Goal: Transaction & Acquisition: Book appointment/travel/reservation

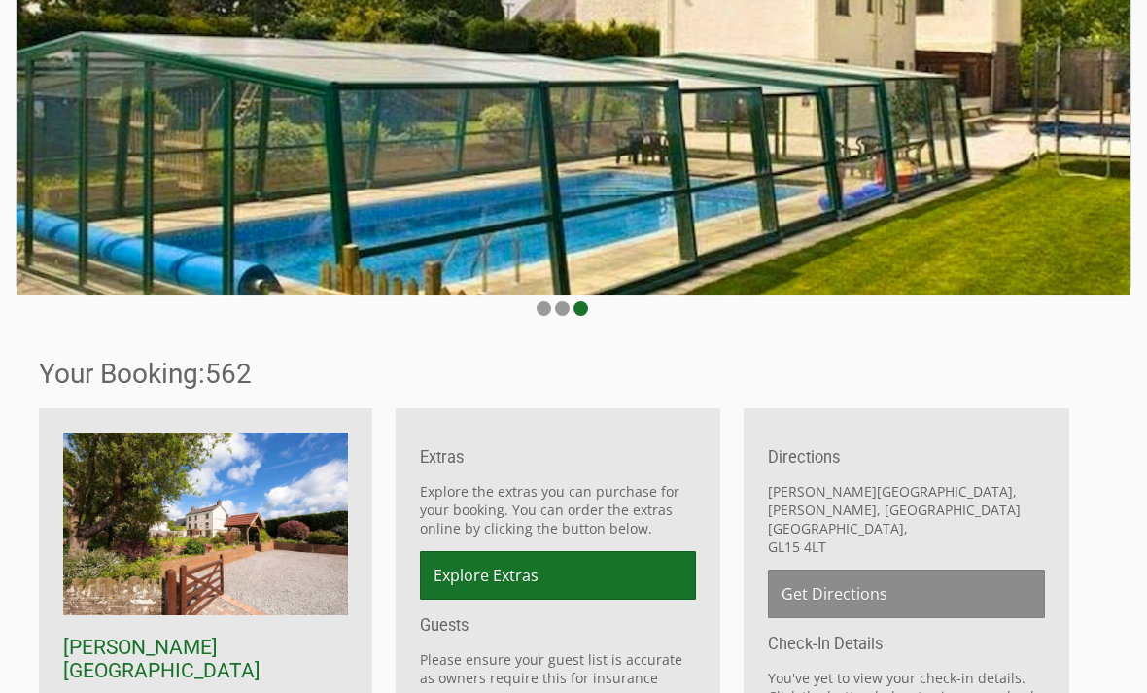
scroll to position [245, 0]
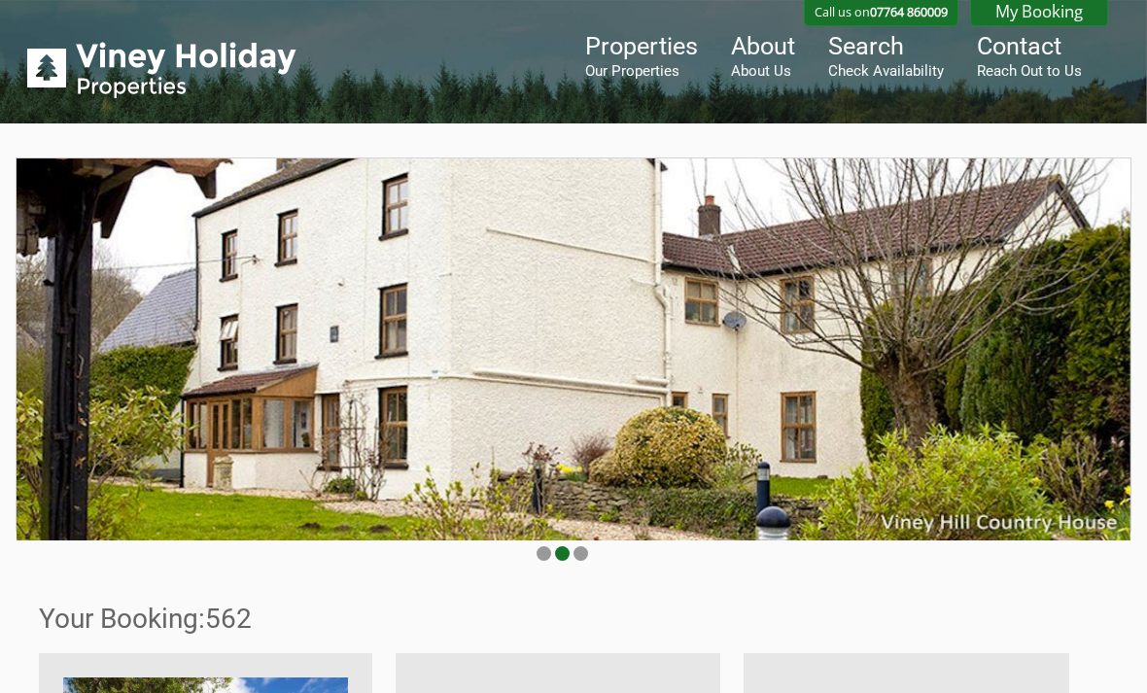
click at [913, 66] on small "Check Availability" at bounding box center [886, 70] width 116 height 17
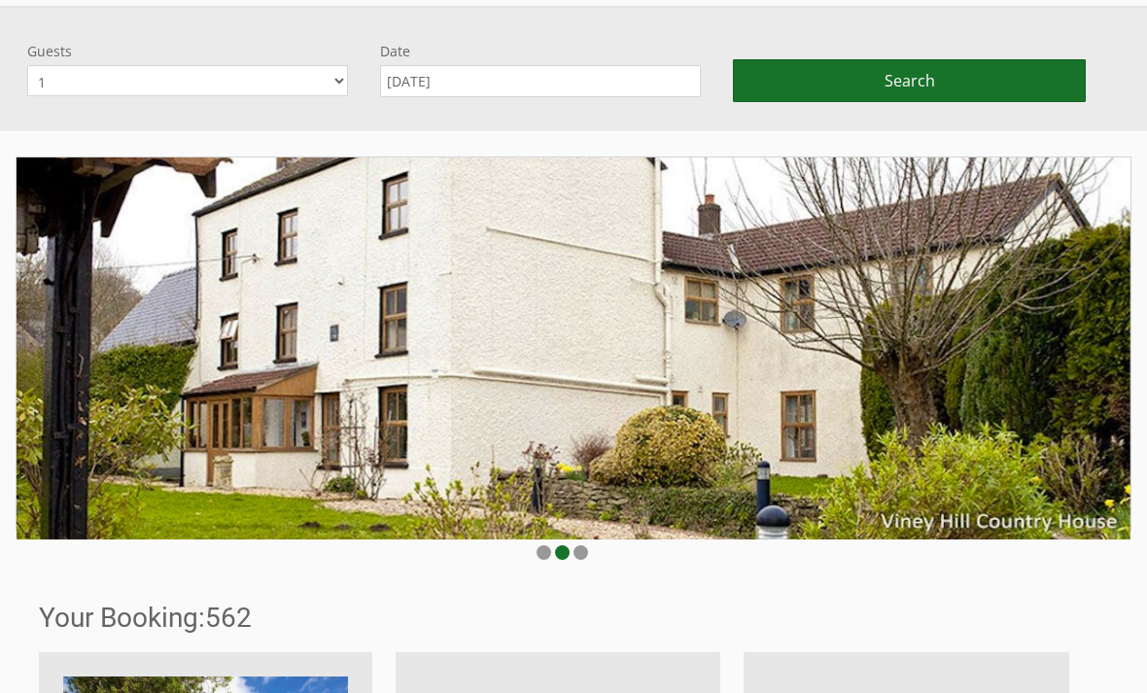
scroll to position [157, 0]
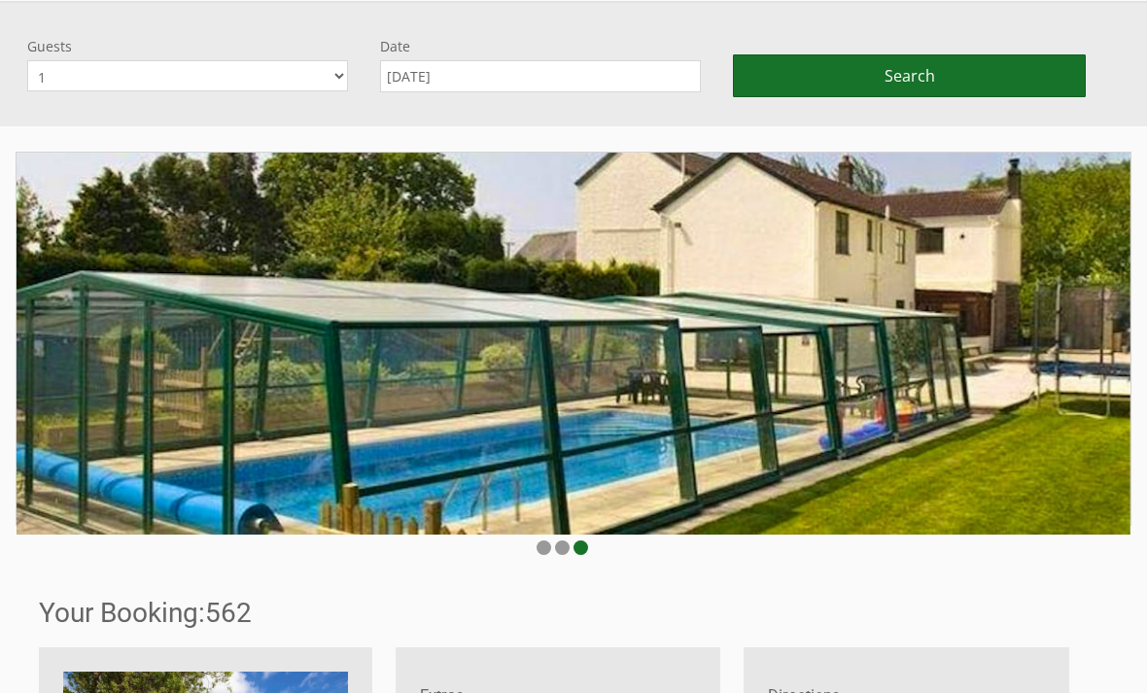
click at [340, 68] on select "1 2 3 4 5 6 7 8 9 10 11 12 13 14 15 16 17 18" at bounding box center [187, 75] width 321 height 31
select select "13"
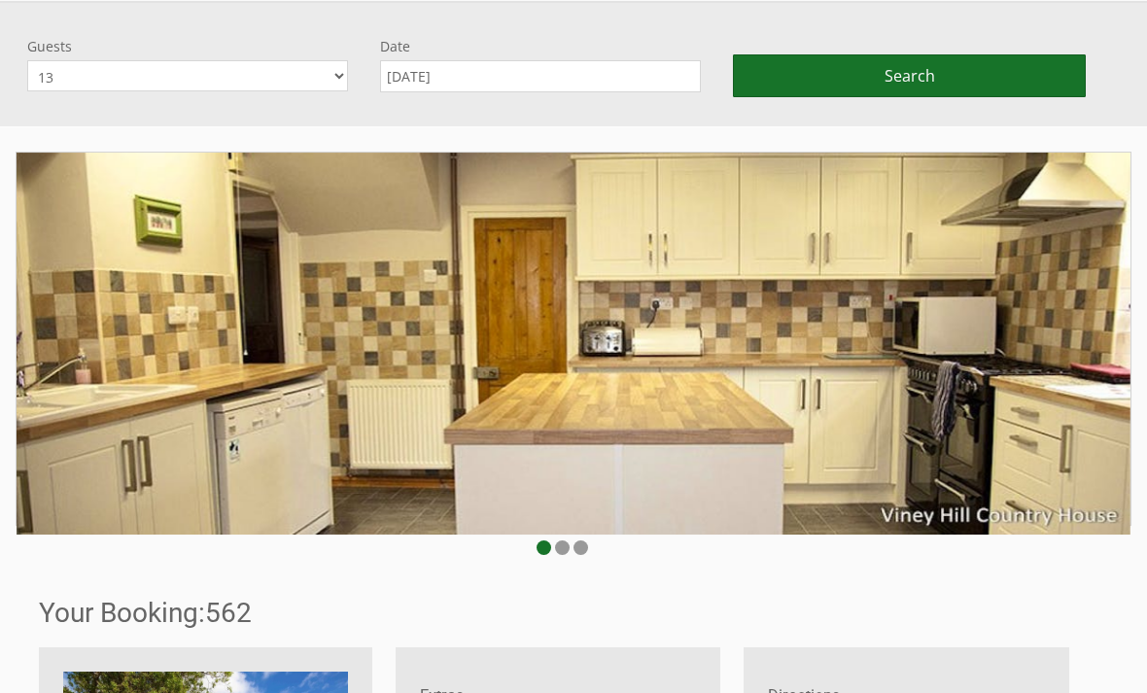
click at [678, 75] on input "01/09/2025" at bounding box center [540, 76] width 321 height 32
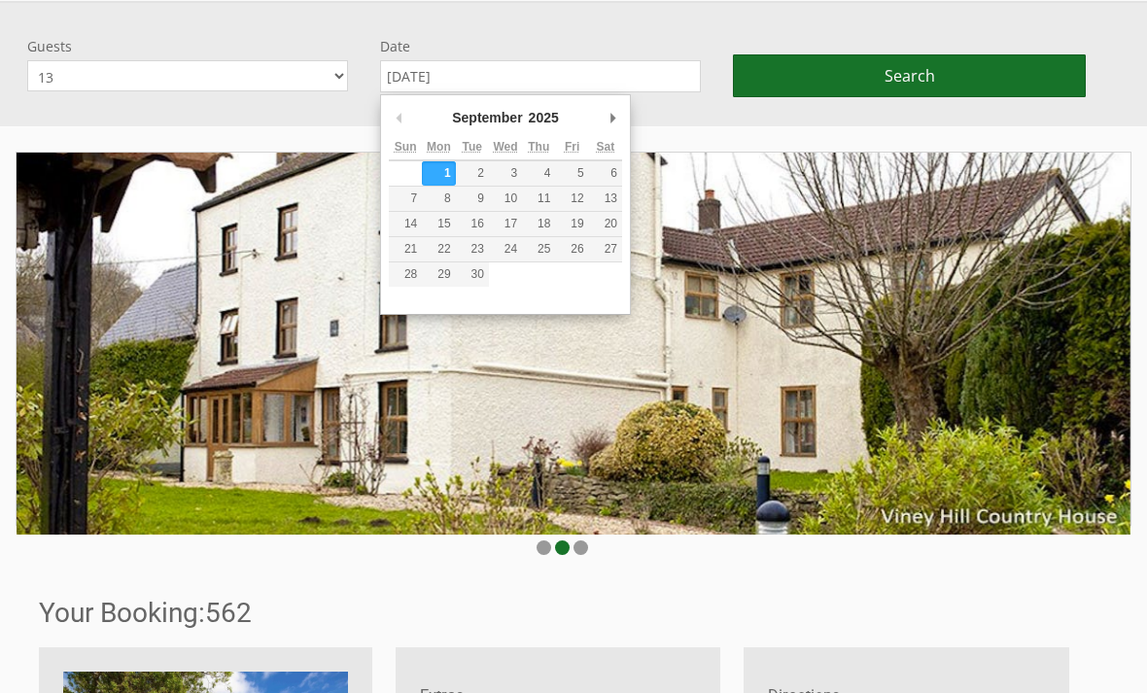
type input "15/09/2025"
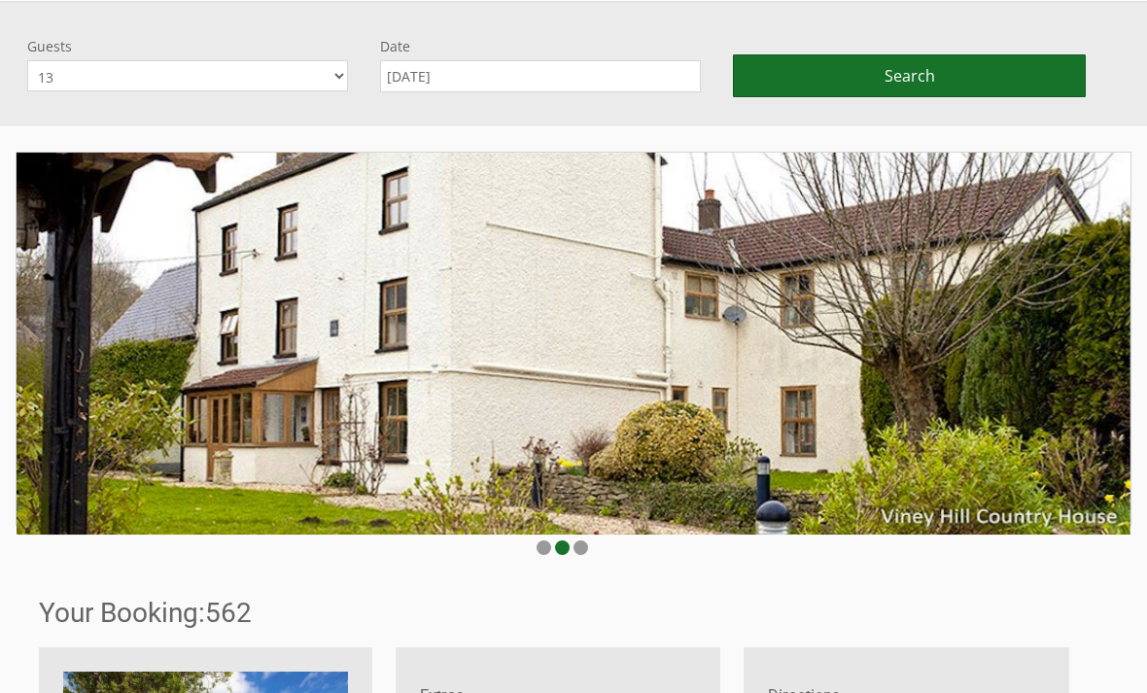
click at [920, 77] on span "Search" at bounding box center [910, 75] width 51 height 21
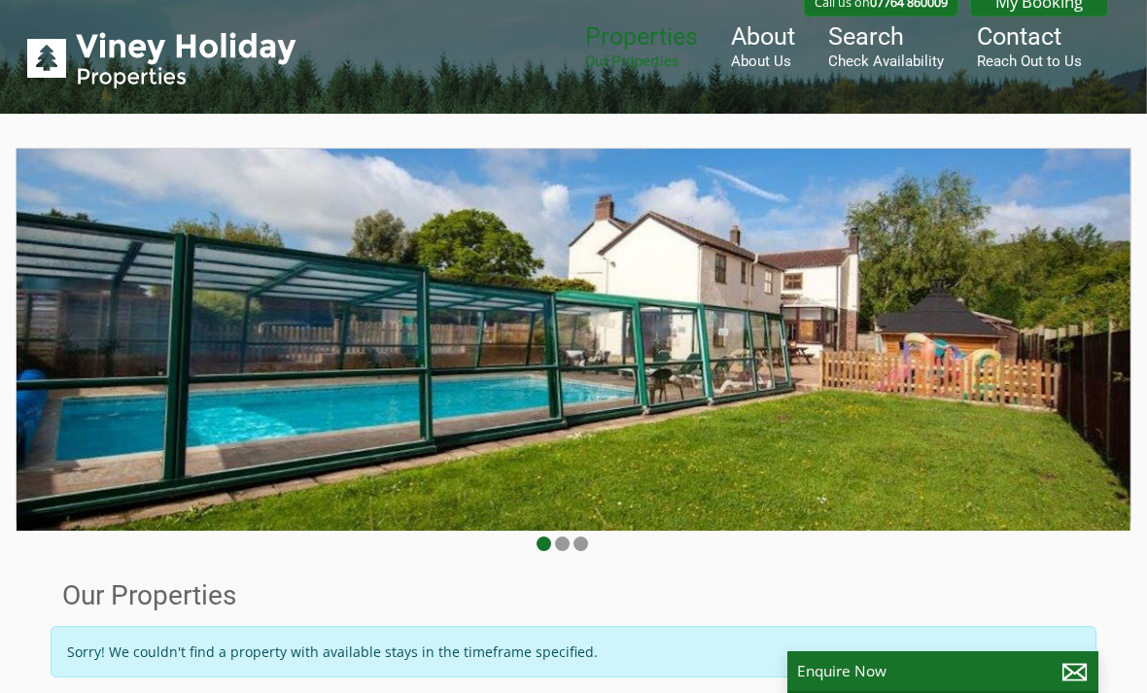
scroll to position [0, 0]
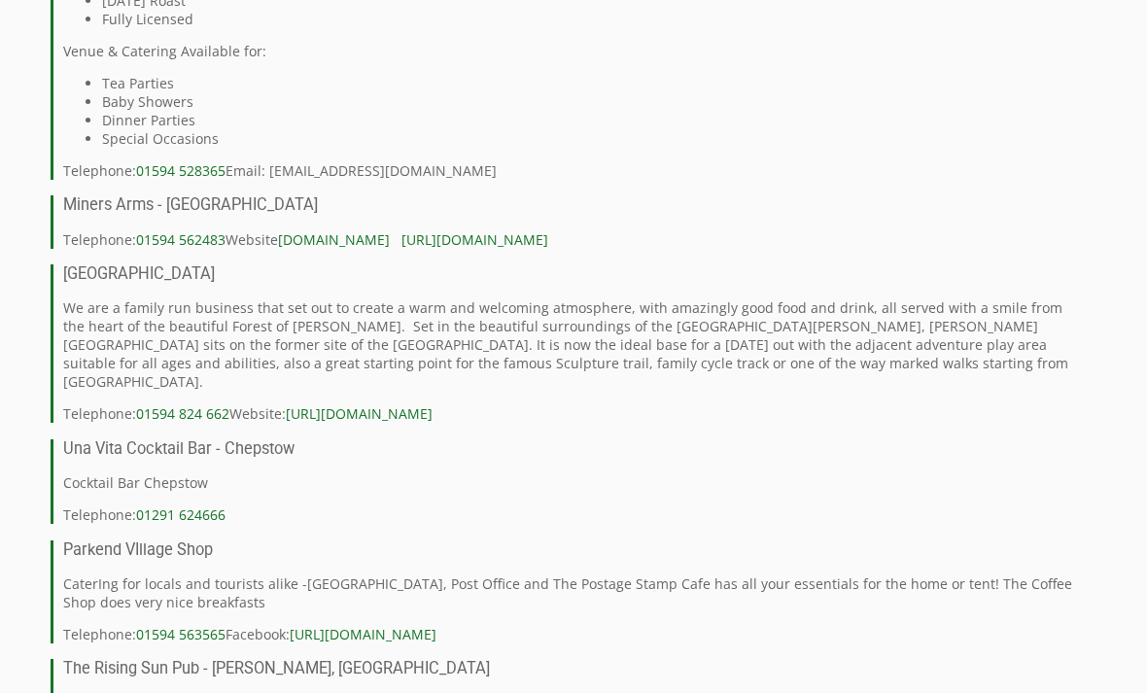
scroll to position [11853, 0]
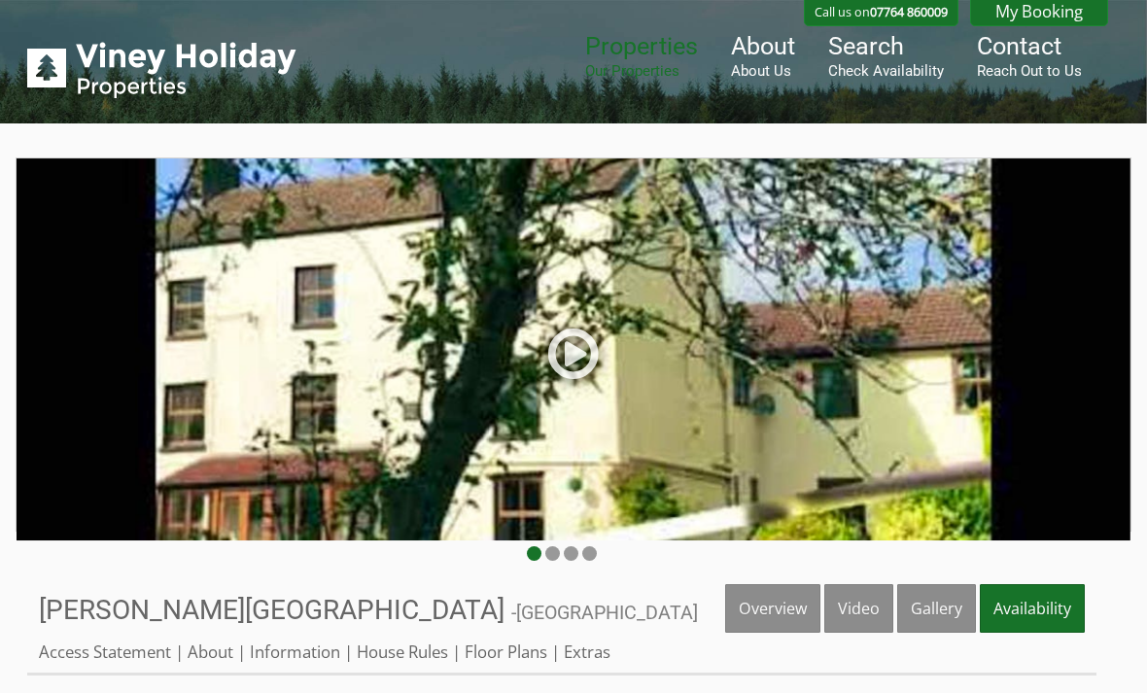
scroll to position [11115, 0]
